Goal: Transaction & Acquisition: Book appointment/travel/reservation

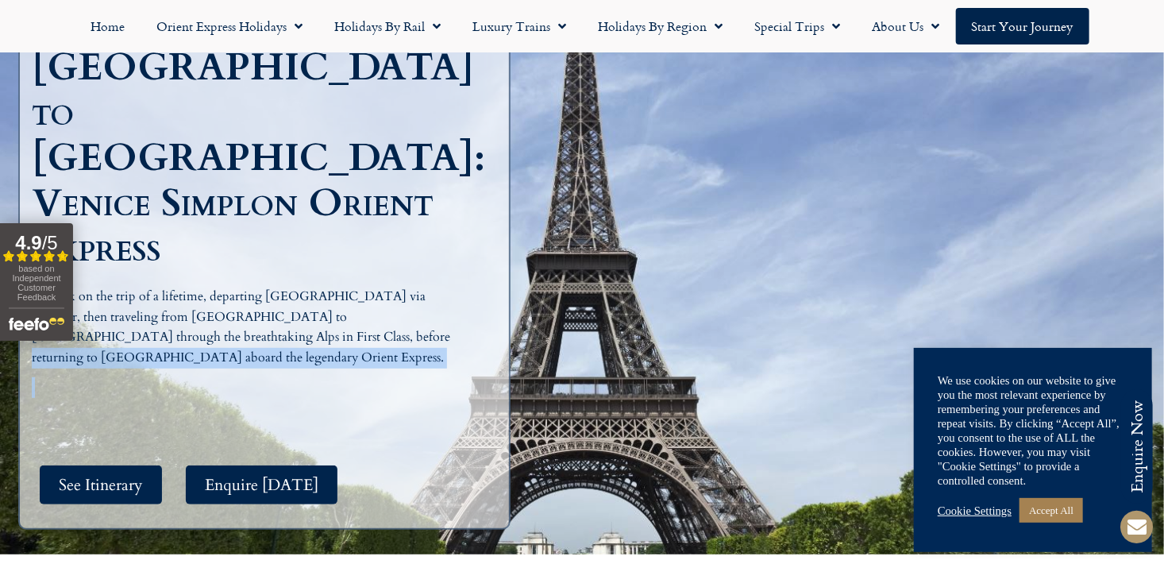
drag, startPoint x: 122, startPoint y: 316, endPoint x: 208, endPoint y: 309, distance: 86.0
click at [207, 309] on div "Embark on the trip of a lifetime, departing [GEOGRAPHIC_DATA] via Eurostar, the…" at bounding box center [258, 342] width 452 height 111
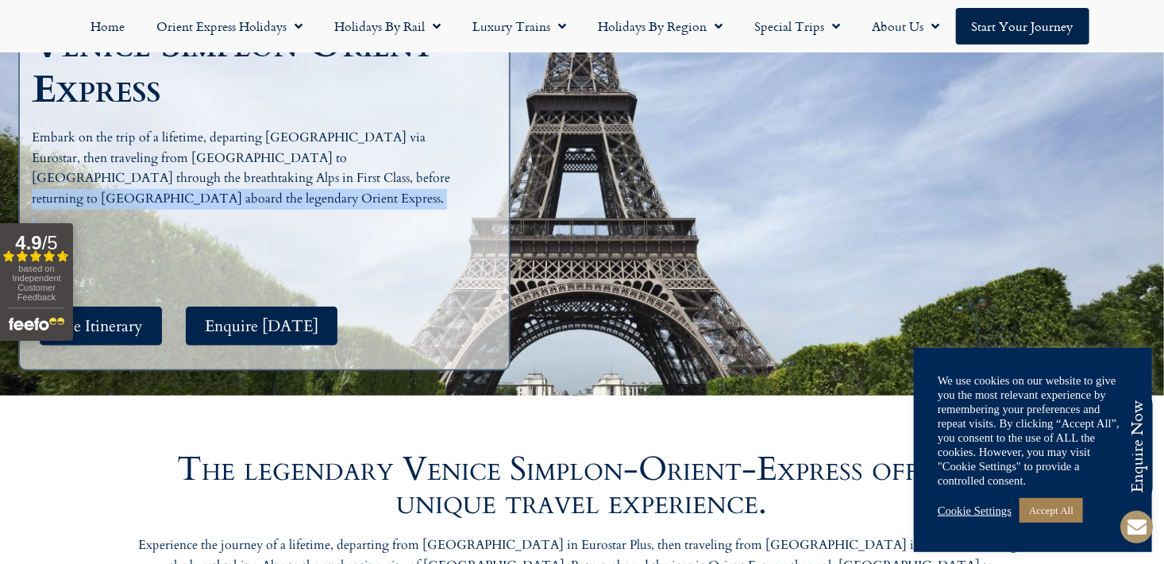
scroll to position [397, 0]
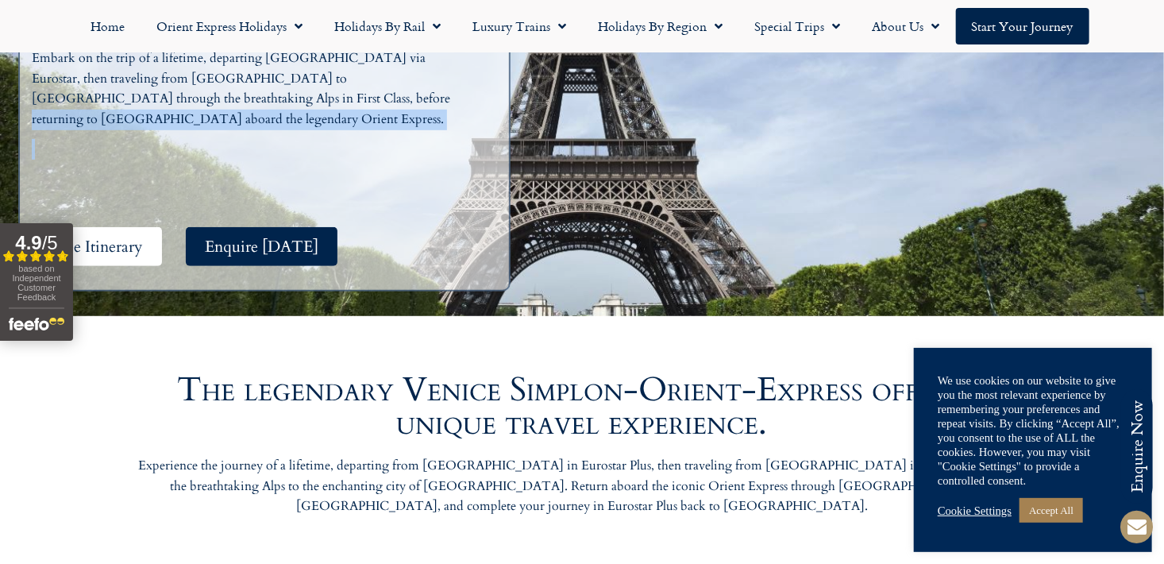
click at [113, 237] on span "See Itinerary" at bounding box center [101, 247] width 84 height 20
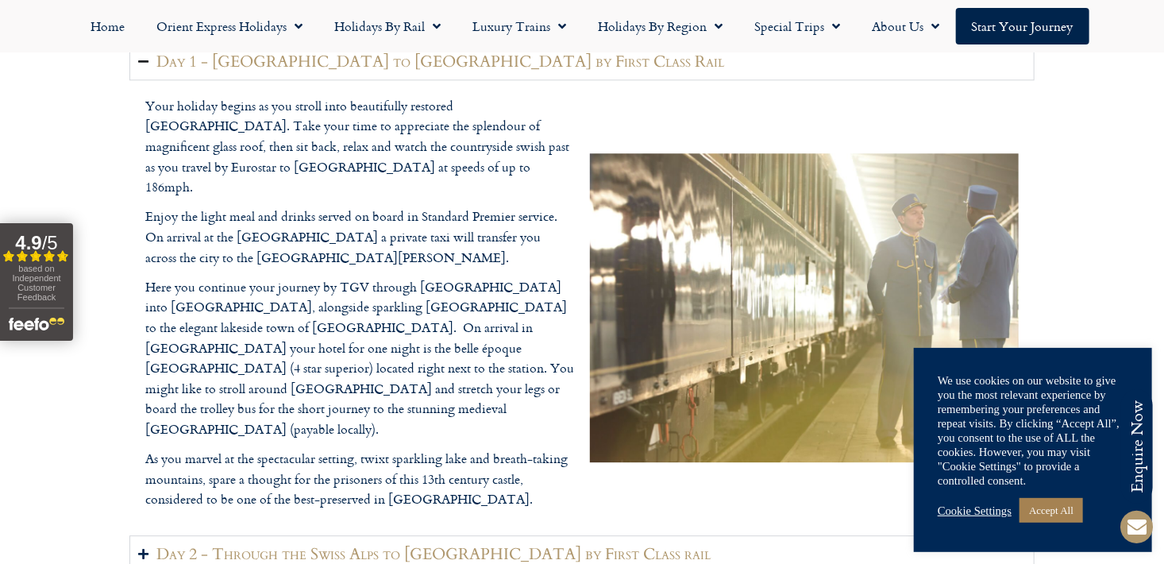
scroll to position [1949, 0]
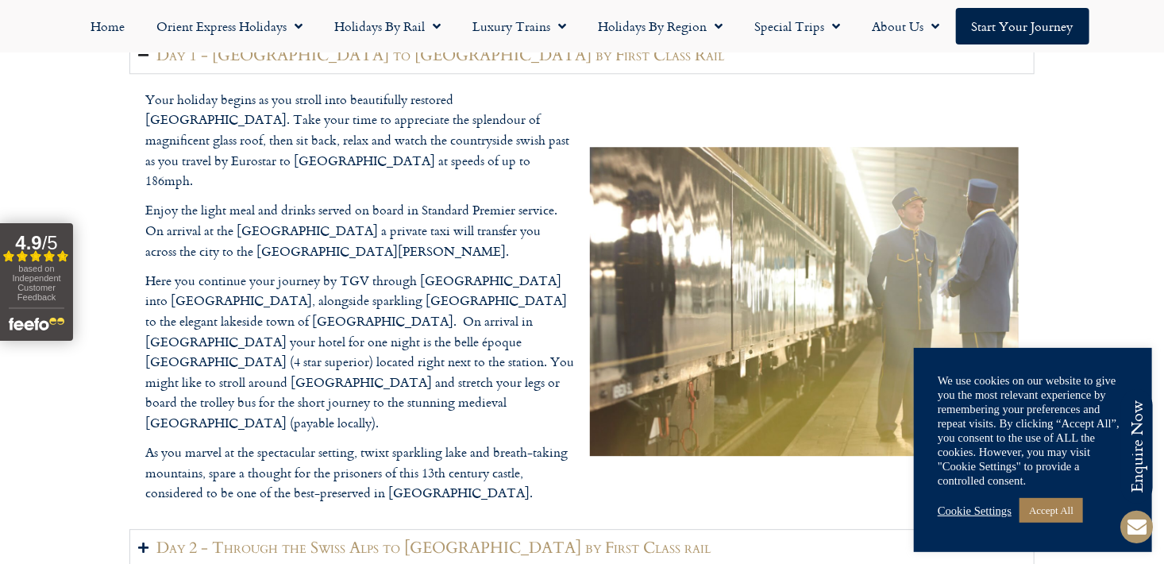
click at [1010, 514] on link "Cookie Settings" at bounding box center [974, 510] width 74 height 14
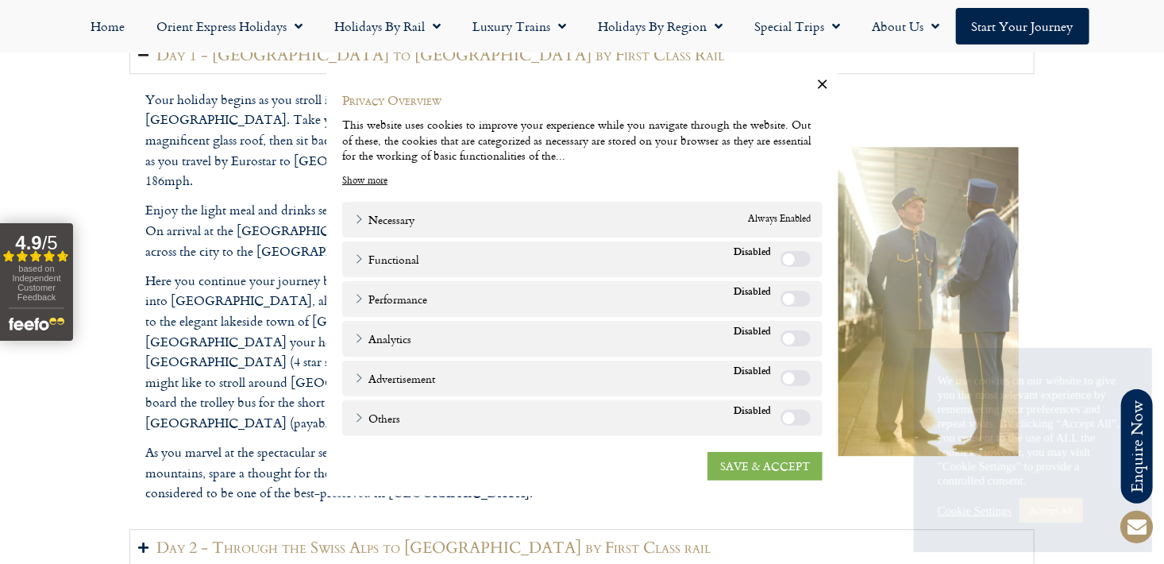
click at [779, 468] on link "SAVE & ACCEPT" at bounding box center [764, 465] width 115 height 29
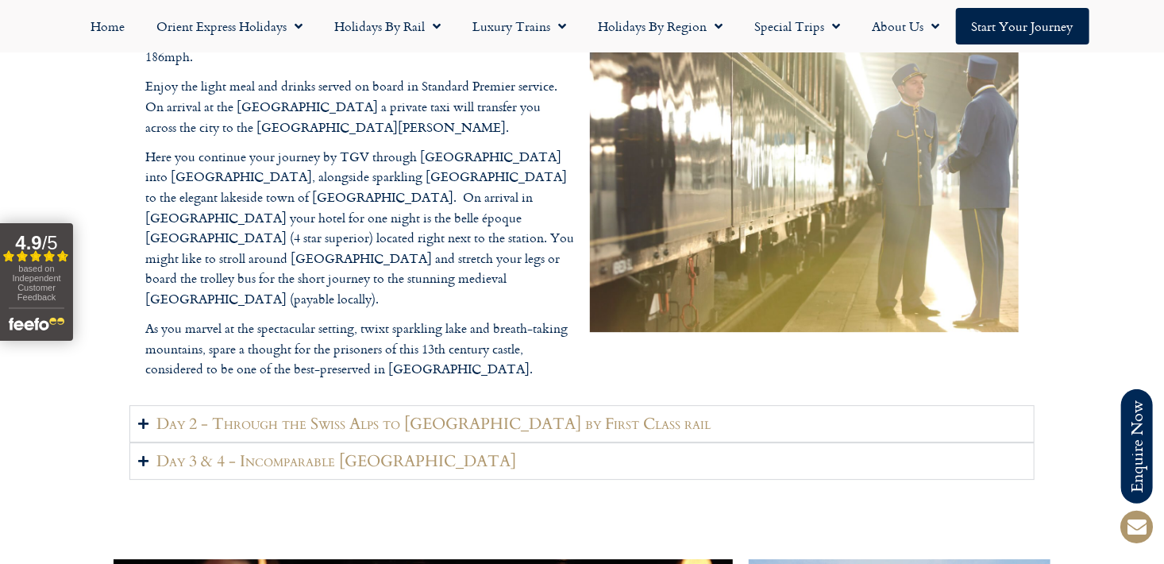
scroll to position [2108, 0]
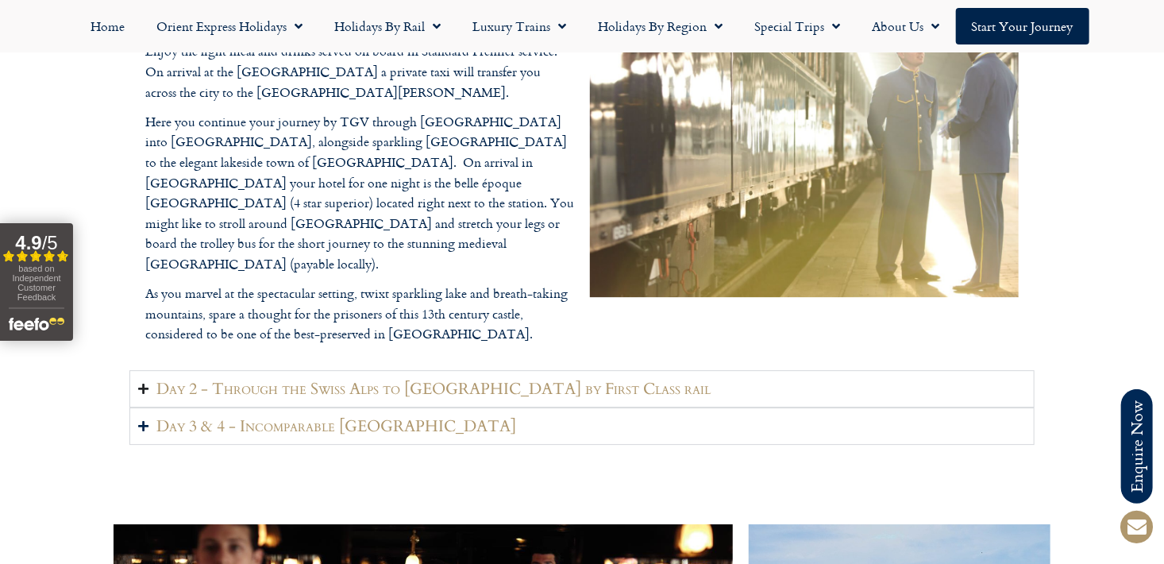
click at [487, 379] on h2 "Day 2 - Through the Swiss Alps to [GEOGRAPHIC_DATA] by First Class rail" at bounding box center [433, 389] width 554 height 20
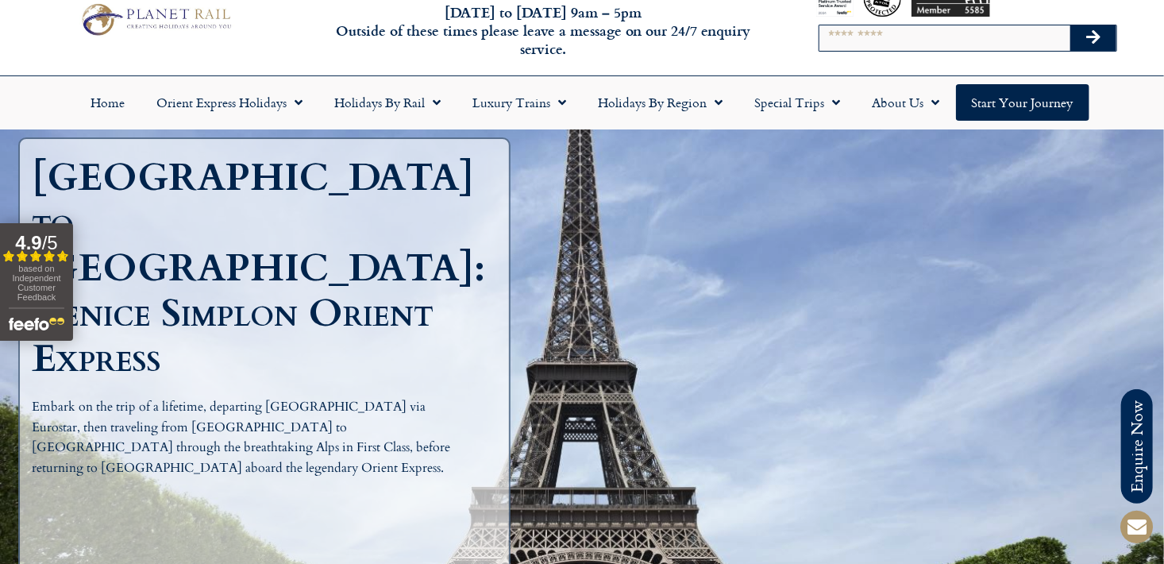
scroll to position [0, 0]
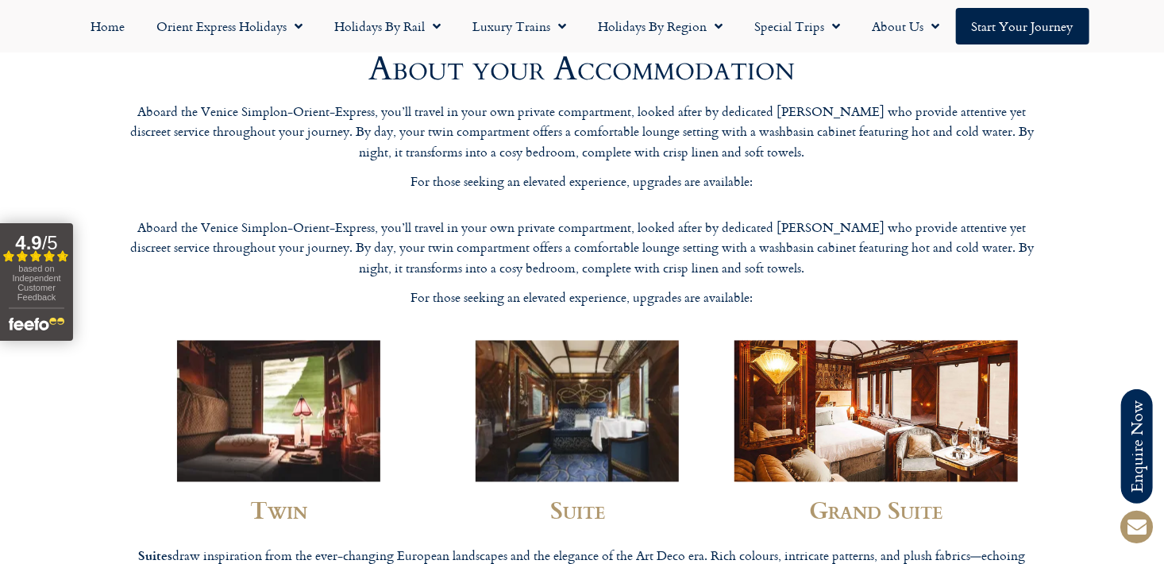
scroll to position [4127, 0]
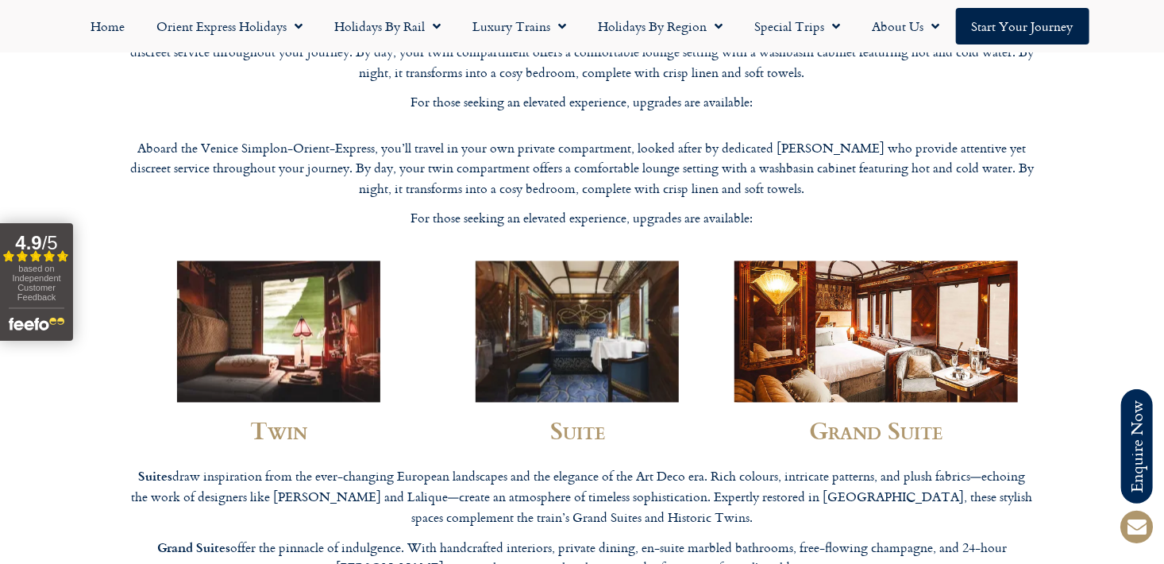
click at [595, 261] on img at bounding box center [576, 331] width 203 height 141
click at [610, 284] on img at bounding box center [576, 331] width 203 height 141
click at [301, 261] on img at bounding box center [278, 331] width 203 height 141
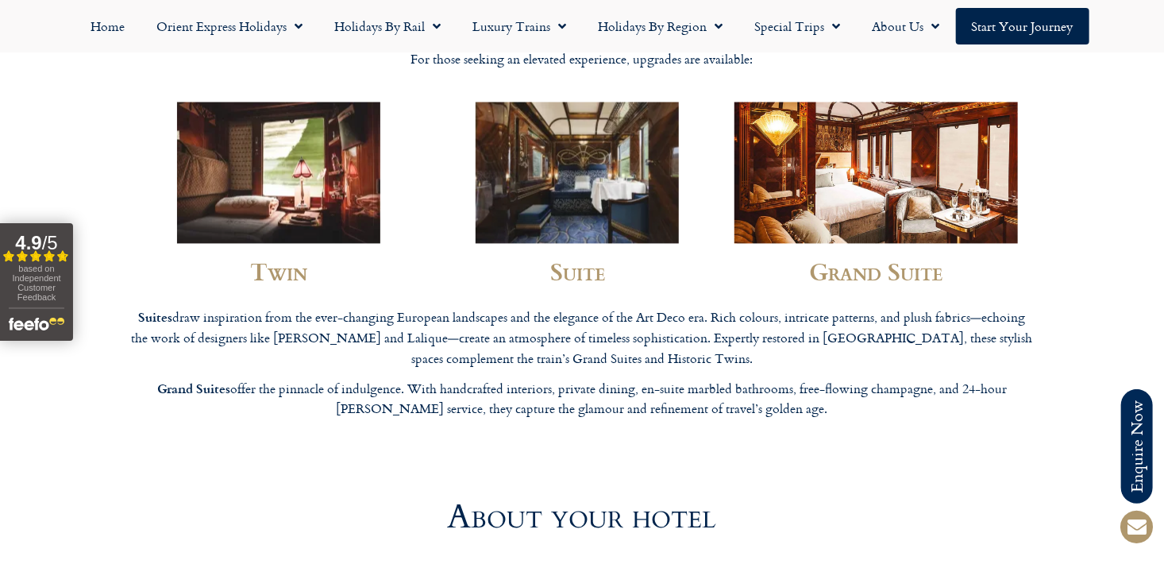
scroll to position [4207, 0]
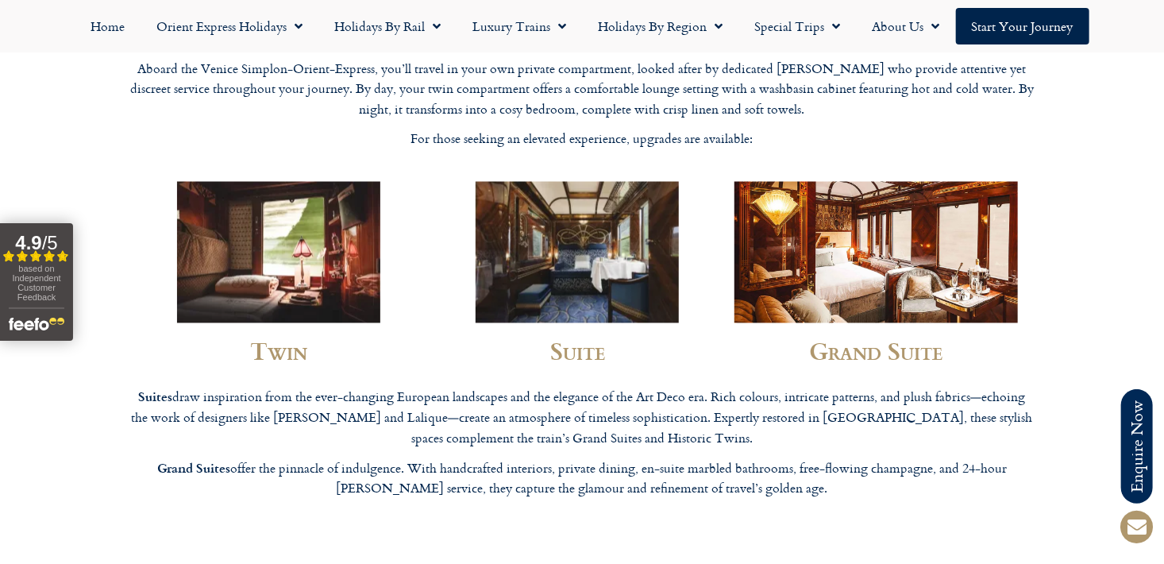
click at [605, 339] on h2 "Suite" at bounding box center [577, 351] width 283 height 24
click at [610, 210] on img at bounding box center [576, 252] width 203 height 141
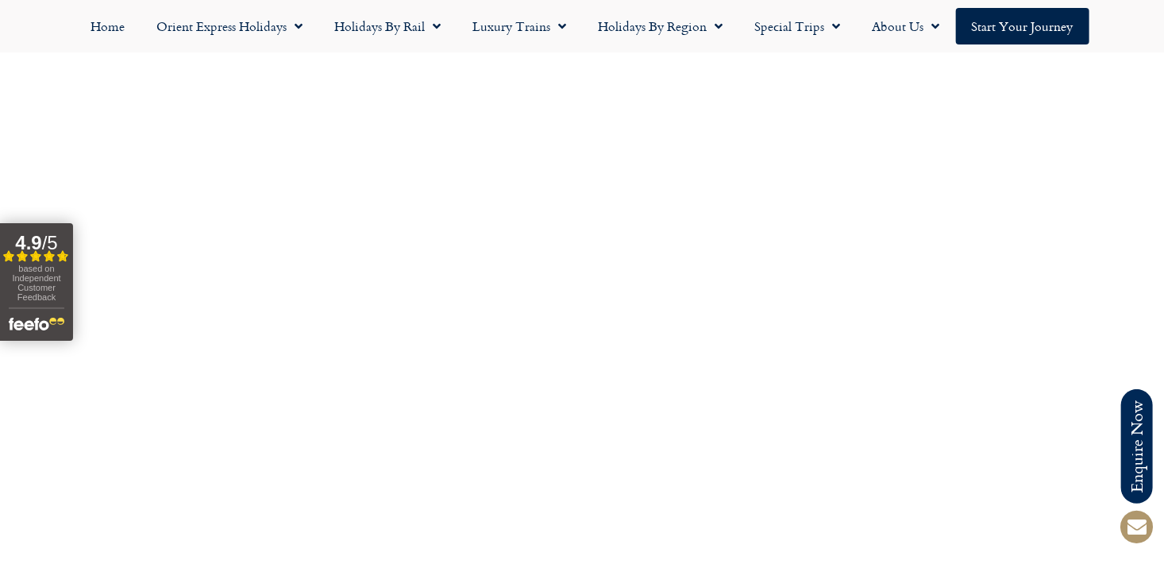
scroll to position [5556, 0]
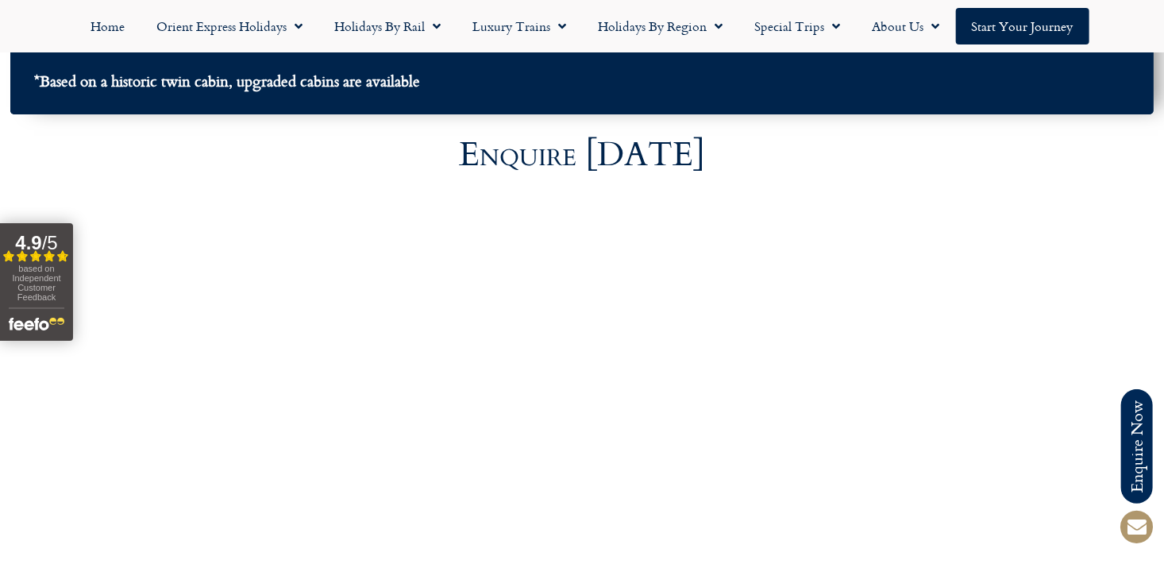
click at [1117, 187] on div at bounding box center [582, 466] width 1164 height 559
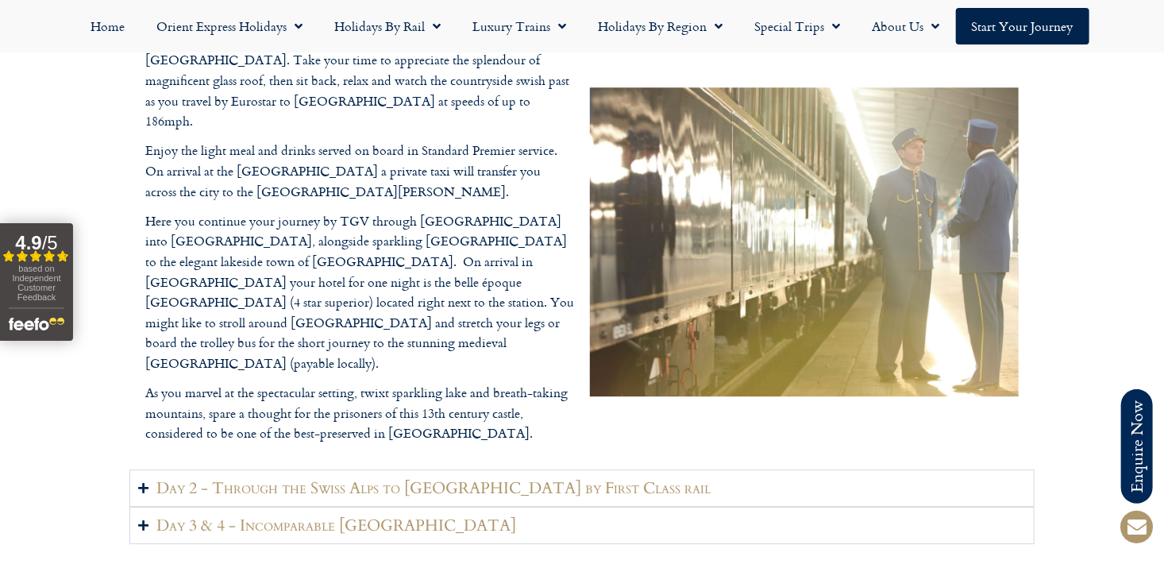
scroll to position [2176, 0]
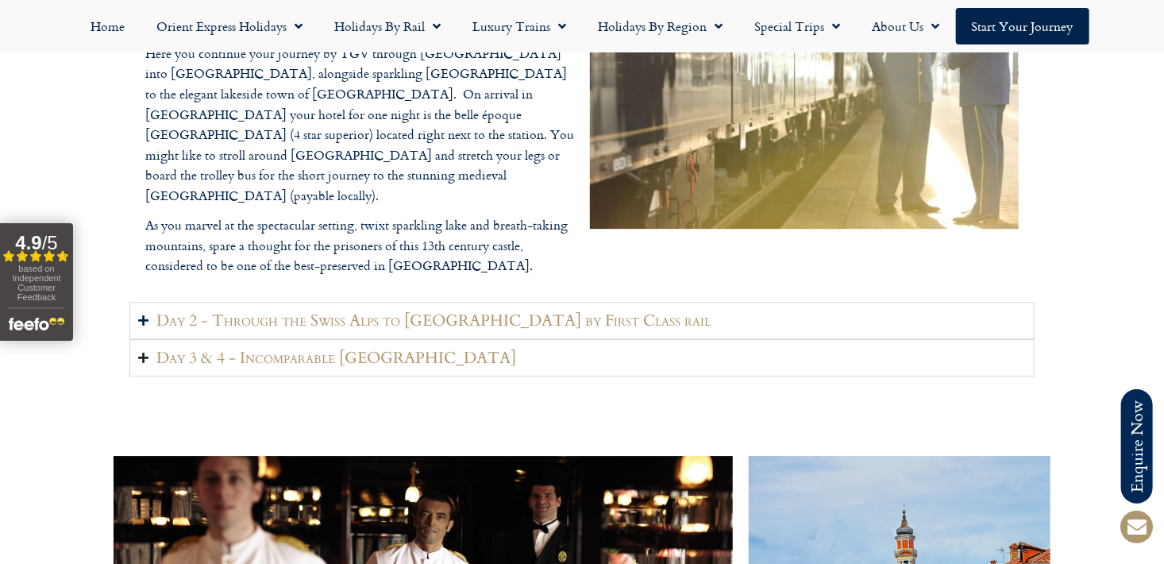
click at [545, 339] on summary "Day 3 & 4 - Incomparable [GEOGRAPHIC_DATA]" at bounding box center [581, 357] width 905 height 37
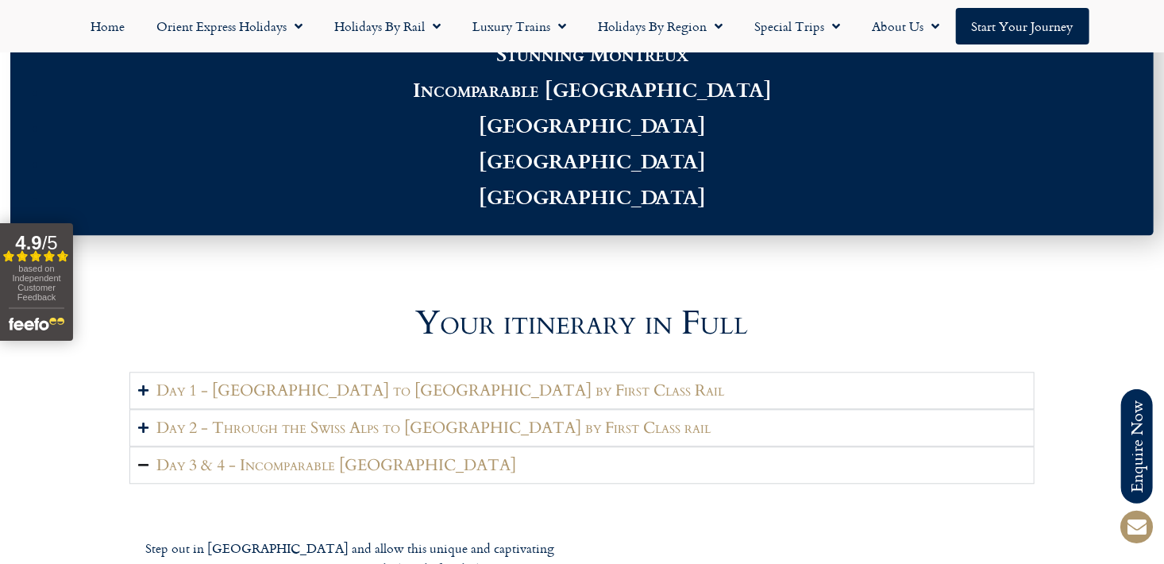
scroll to position [1621, 0]
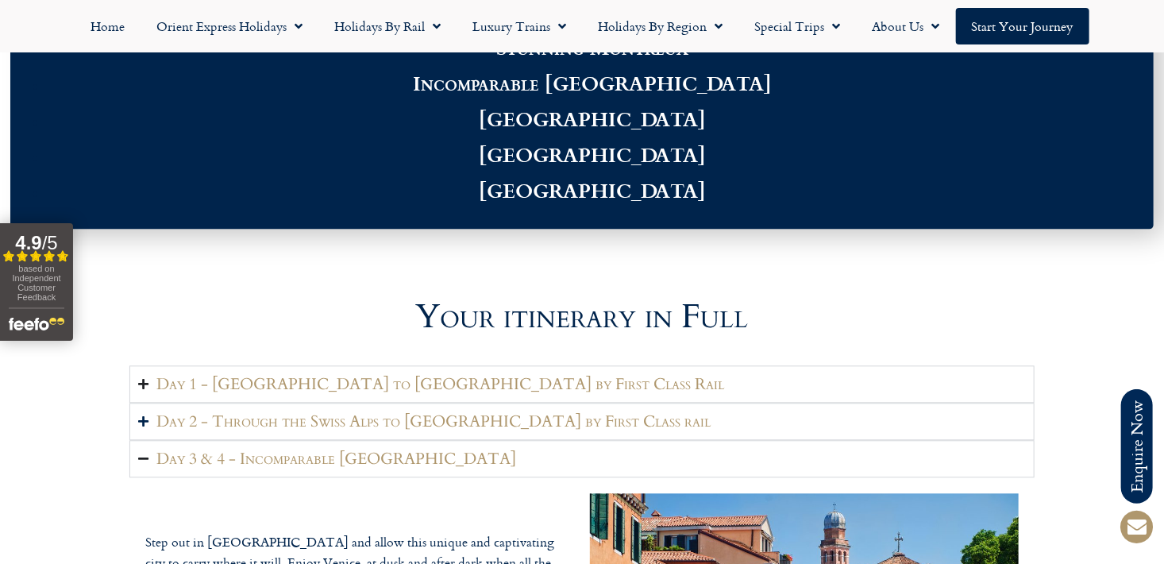
click at [377, 374] on h2 "Day 1 - [GEOGRAPHIC_DATA] to [GEOGRAPHIC_DATA] by First Class Rail" at bounding box center [439, 384] width 567 height 20
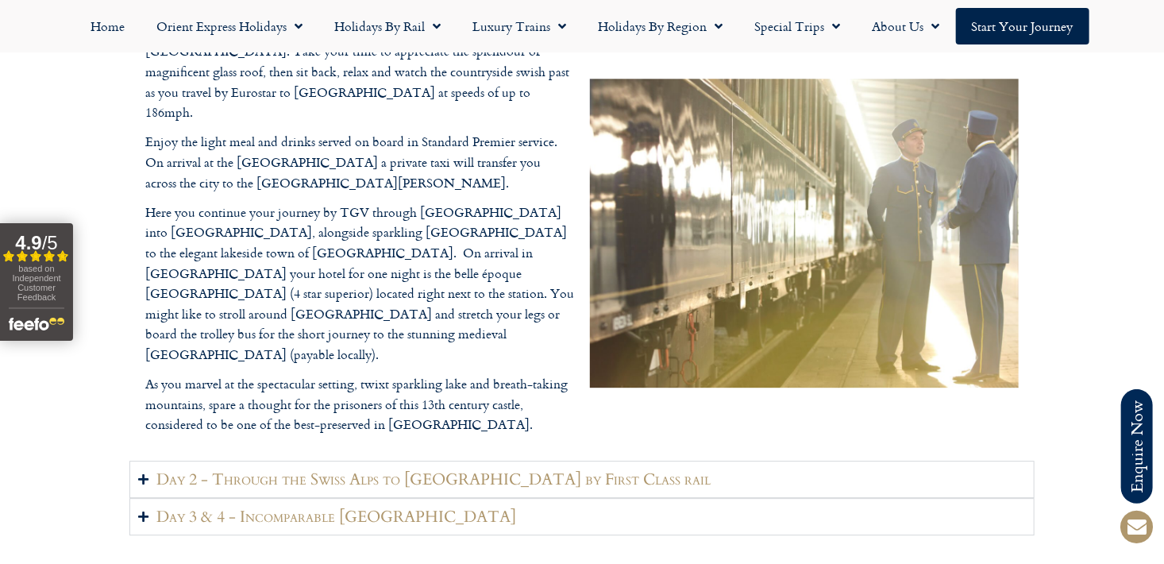
scroll to position [2097, 0]
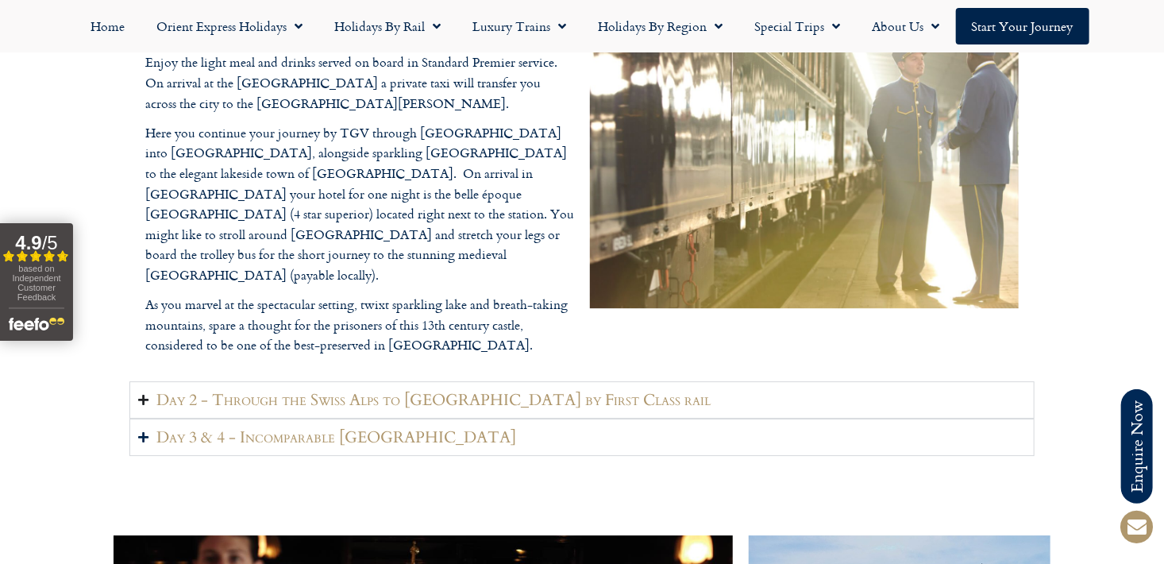
click at [382, 381] on summary "Day 2 - Through the Swiss Alps to [GEOGRAPHIC_DATA] by First Class rail" at bounding box center [581, 399] width 905 height 37
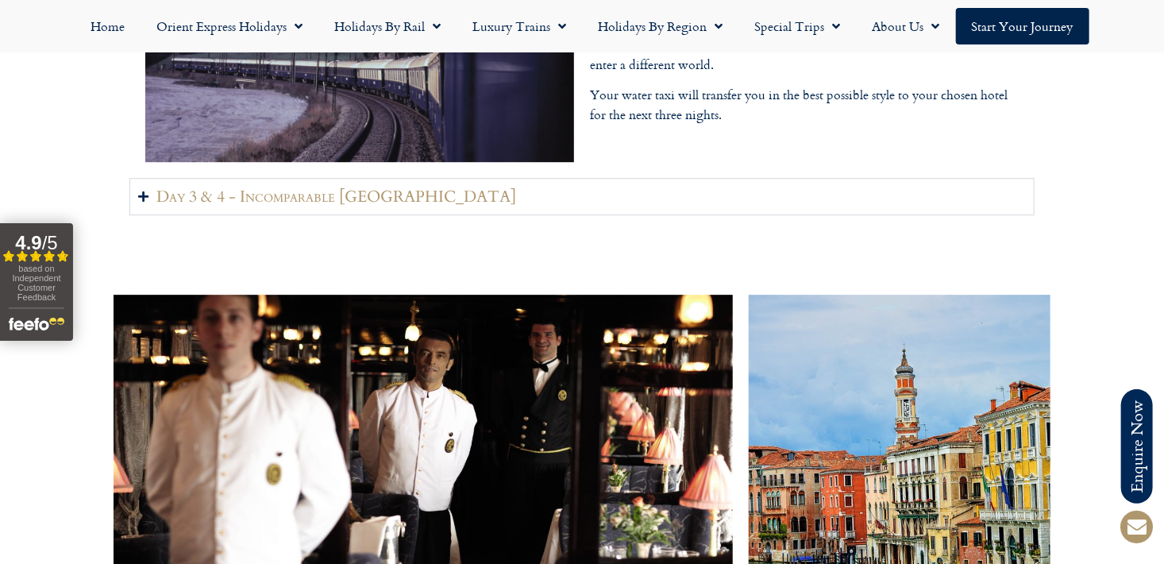
scroll to position [2256, 0]
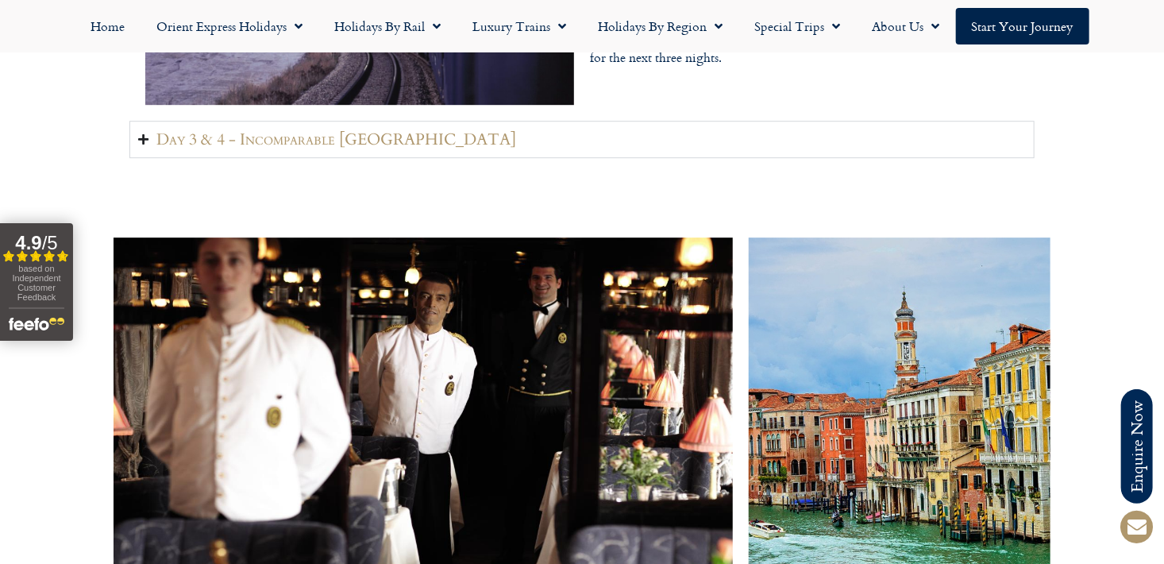
click at [370, 129] on h2 "Day 3 & 4 - Incomparable [GEOGRAPHIC_DATA]" at bounding box center [336, 139] width 360 height 20
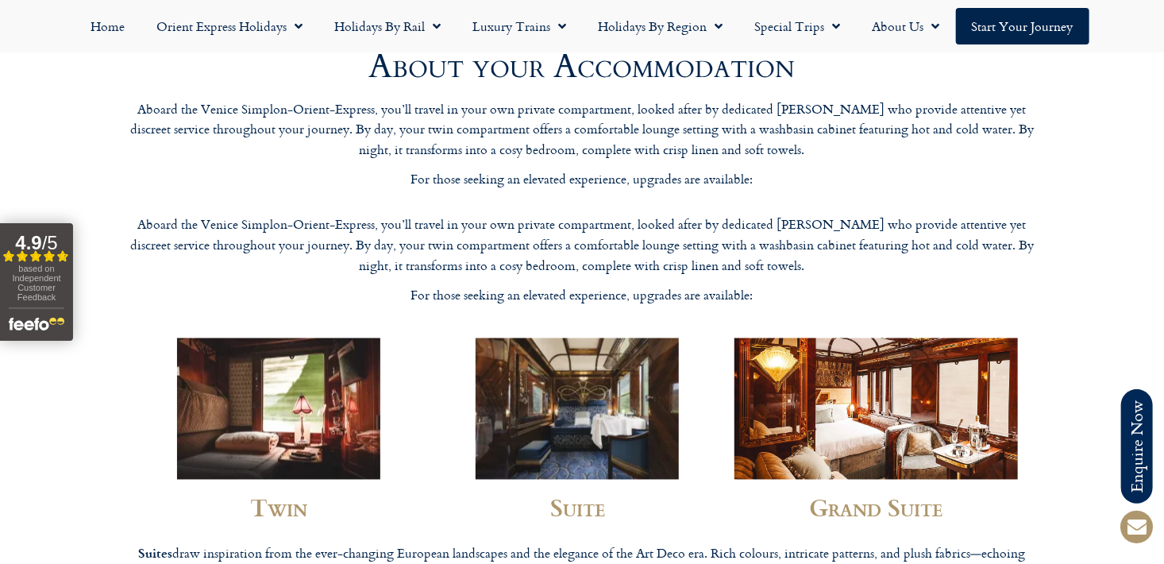
scroll to position [4002, 0]
